Goal: Task Accomplishment & Management: Complete application form

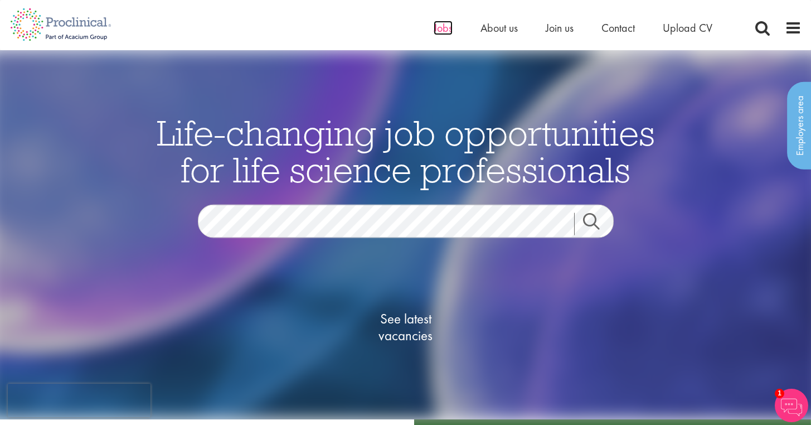
click at [437, 25] on span "Jobs" at bounding box center [442, 28] width 19 height 14
click at [781, 404] on img at bounding box center [790, 404] width 33 height 33
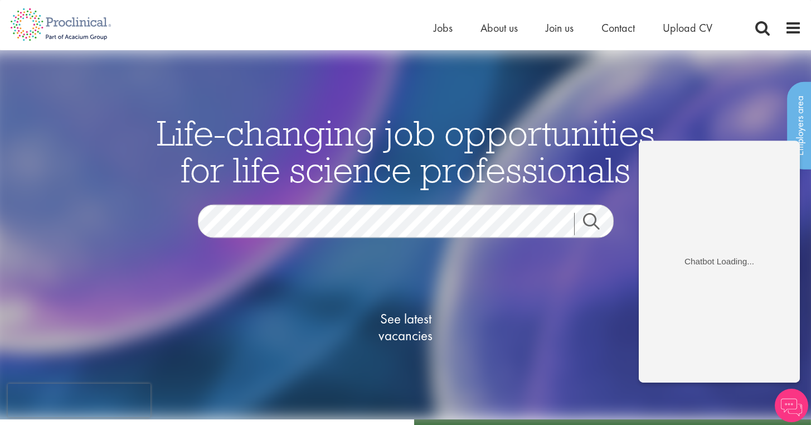
click at [682, 102] on img at bounding box center [405, 234] width 838 height 369
click at [491, 282] on div "See latest vacancies" at bounding box center [405, 329] width 540 height 126
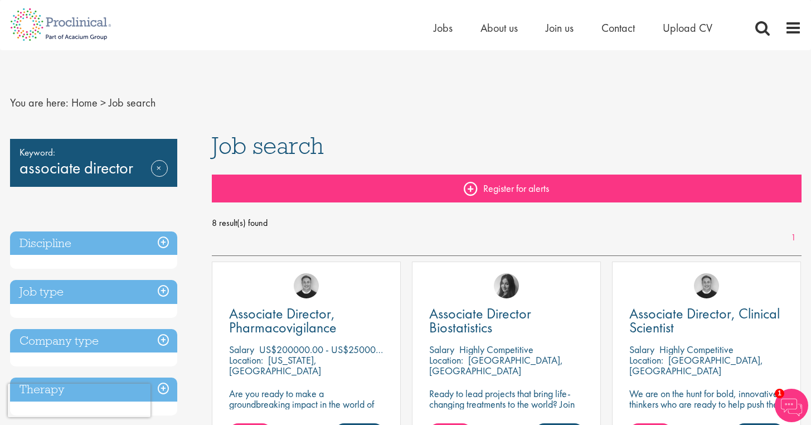
click at [493, 183] on link "Register for alerts" at bounding box center [506, 188] width 589 height 28
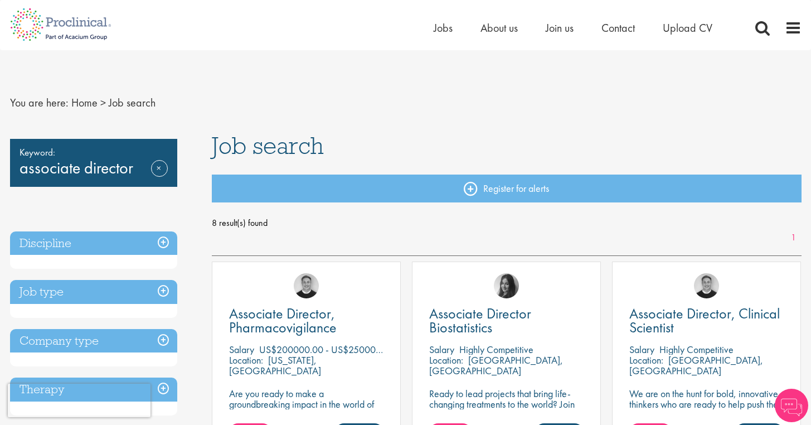
scroll to position [21, 0]
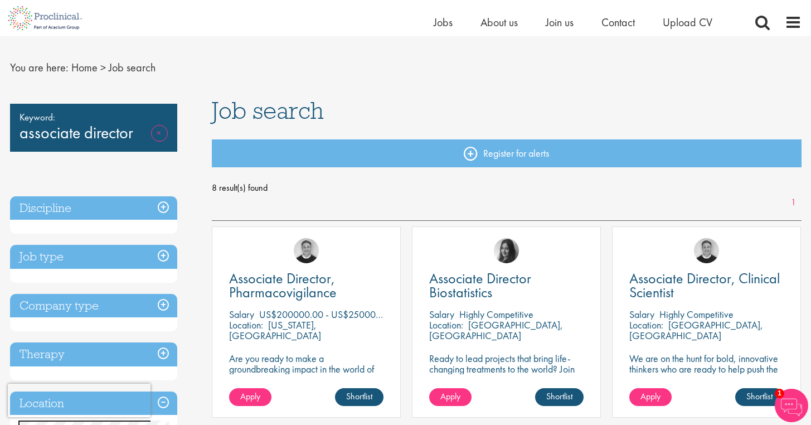
click at [162, 135] on link "Remove" at bounding box center [159, 141] width 17 height 32
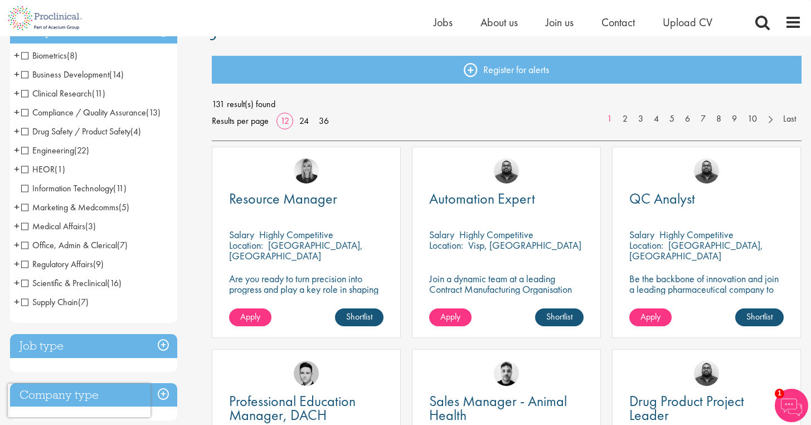
scroll to position [121, 0]
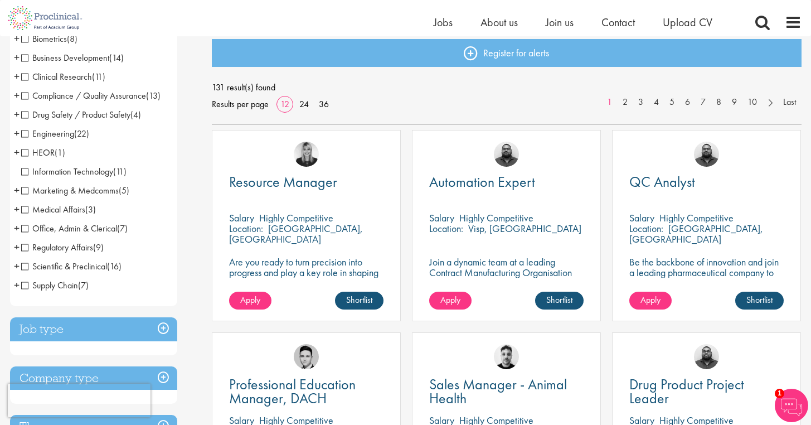
click at [23, 267] on span "Scientific & Preclinical" at bounding box center [64, 266] width 86 height 12
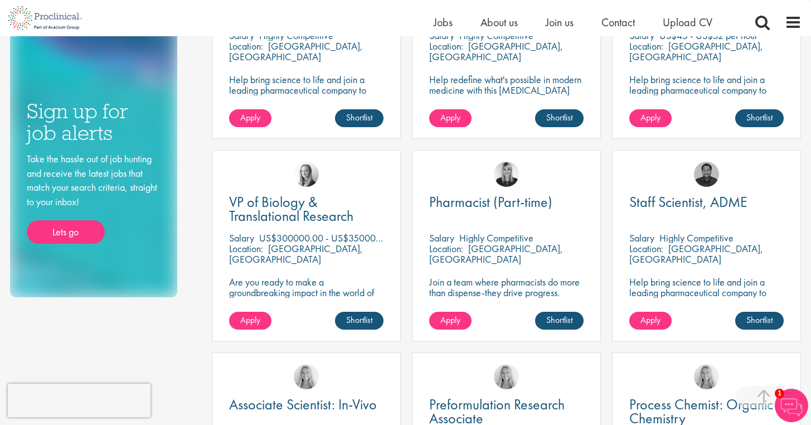
scroll to position [559, 0]
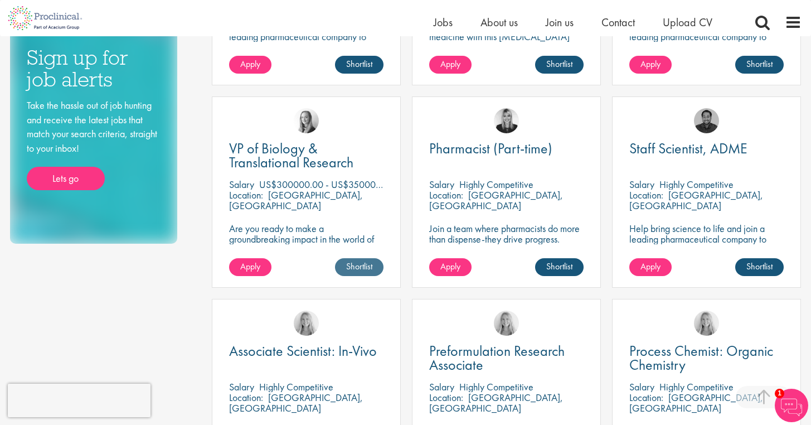
click at [357, 265] on link "Shortlist" at bounding box center [359, 267] width 48 height 18
click at [357, 265] on link "Shortlisted" at bounding box center [354, 267] width 57 height 18
click at [357, 265] on link "Shortlist" at bounding box center [359, 267] width 48 height 18
click at [247, 267] on span "Apply" at bounding box center [250, 266] width 20 height 12
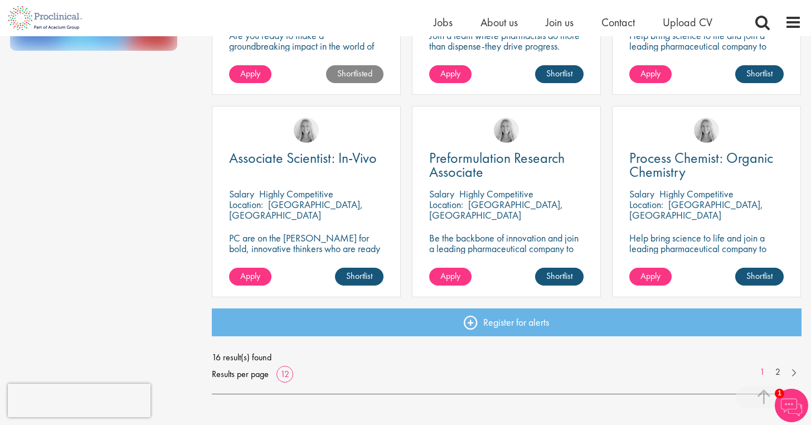
scroll to position [770, 0]
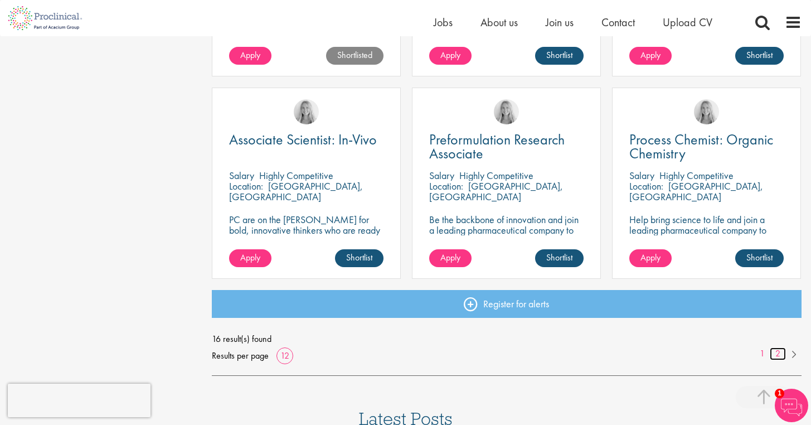
click at [773, 352] on link "2" at bounding box center [777, 353] width 16 height 13
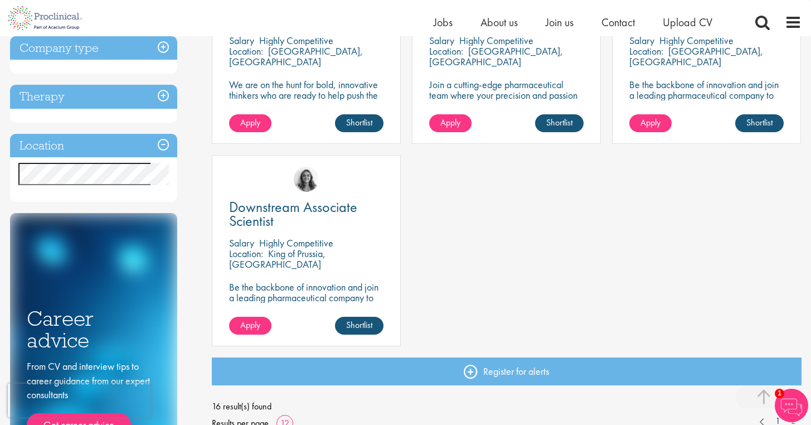
scroll to position [399, 0]
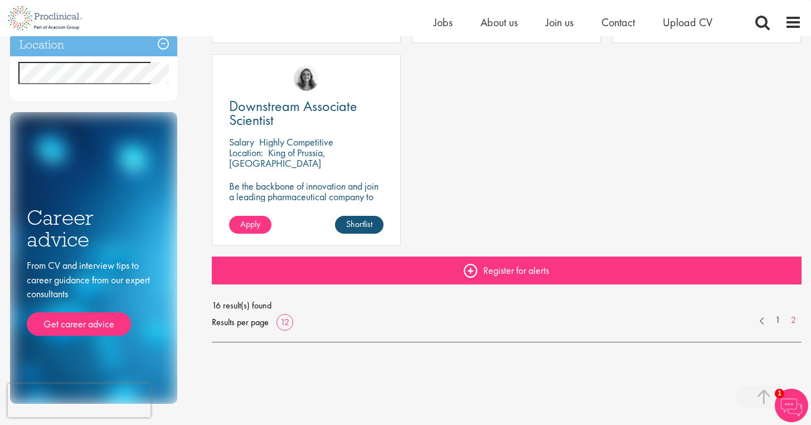
click at [534, 278] on link "Register for alerts" at bounding box center [506, 270] width 589 height 28
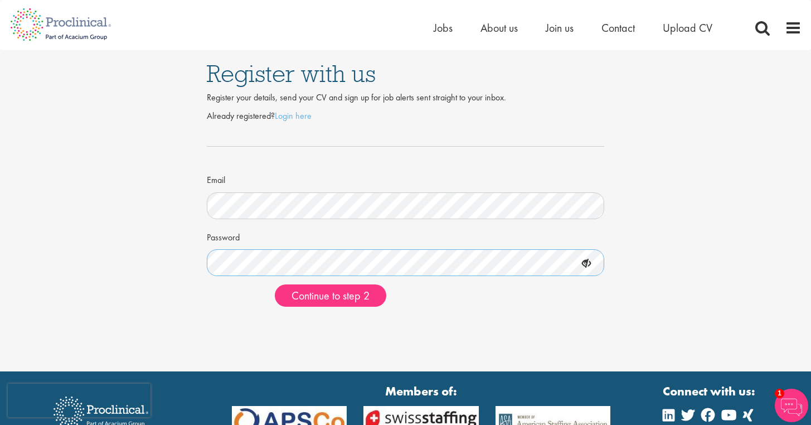
click at [330, 294] on button "Continue to step 2" at bounding box center [330, 295] width 111 height 22
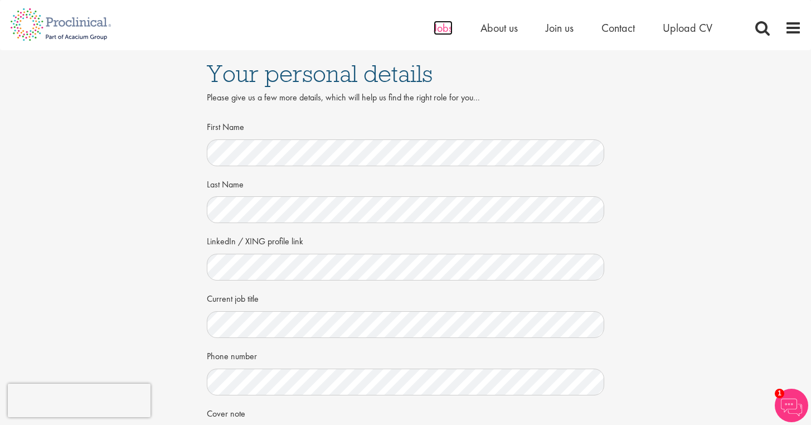
click at [442, 28] on span "Jobs" at bounding box center [442, 28] width 19 height 14
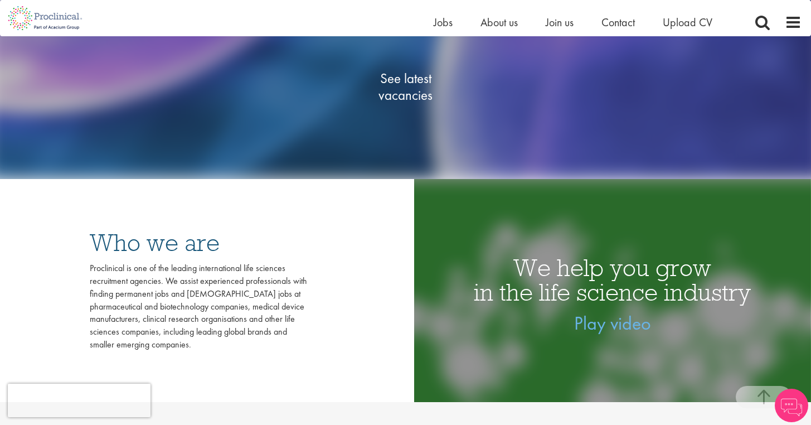
scroll to position [9, 0]
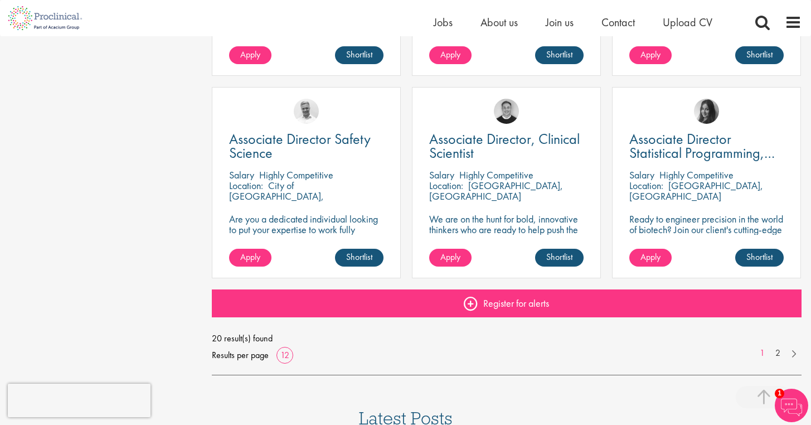
scroll to position [784, 0]
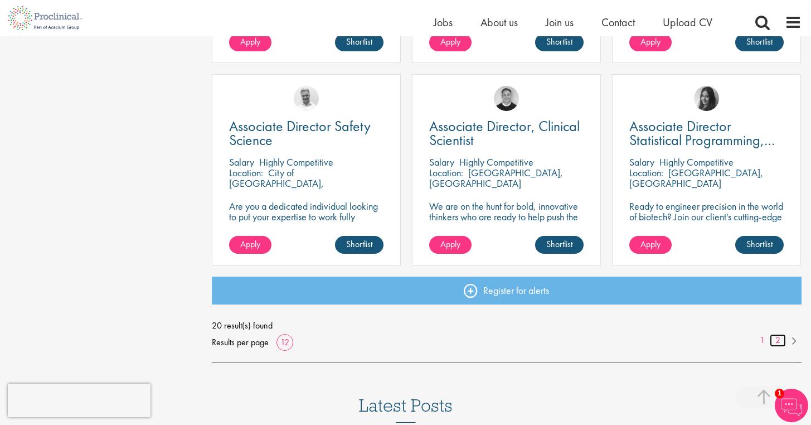
click at [779, 340] on link "2" at bounding box center [777, 340] width 16 height 13
